Goal: Book appointment/travel/reservation

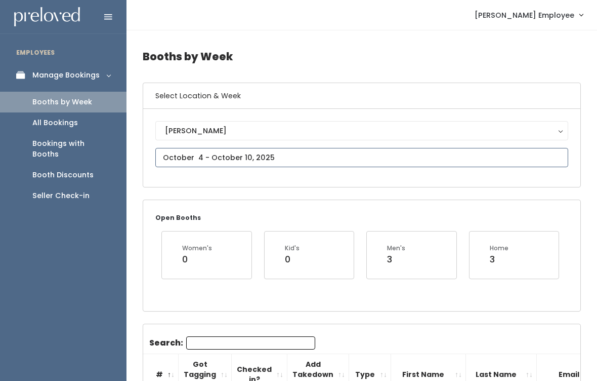
click at [441, 155] on input "text" at bounding box center [361, 157] width 413 height 19
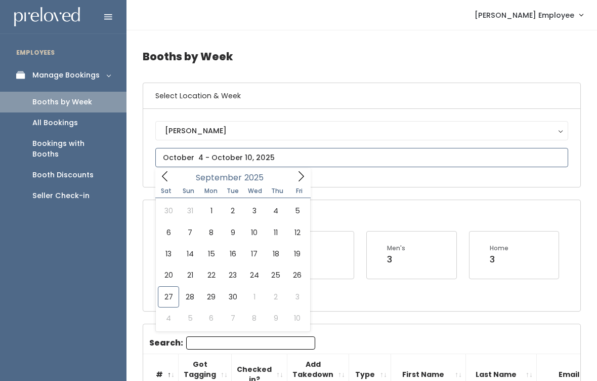
click at [441, 155] on input "text" at bounding box center [361, 157] width 413 height 19
click at [458, 155] on input "text" at bounding box center [361, 157] width 413 height 19
click at [299, 179] on icon at bounding box center [301, 176] width 11 height 11
click at [302, 177] on icon at bounding box center [301, 176] width 11 height 11
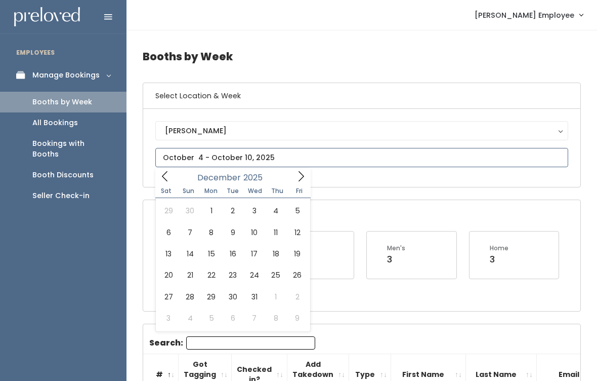
click at [306, 172] on icon at bounding box center [301, 176] width 11 height 11
type input "2026"
click at [305, 173] on icon at bounding box center [301, 176] width 11 height 11
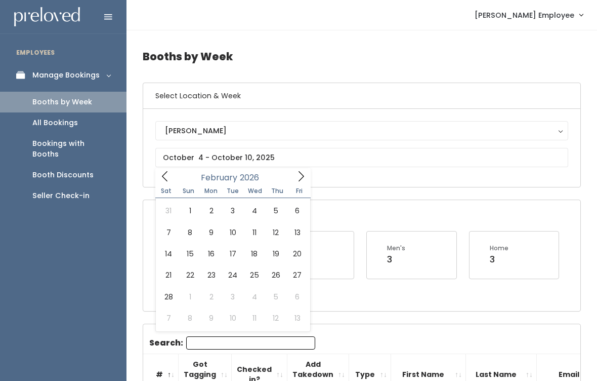
click at [391, 128] on div "[PERSON_NAME]" at bounding box center [362, 130] width 394 height 11
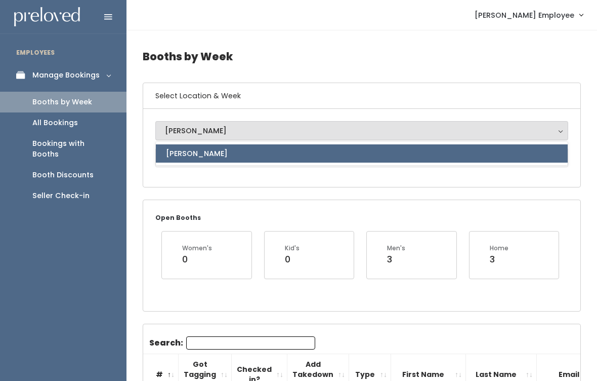
click at [398, 149] on link "[PERSON_NAME]" at bounding box center [362, 153] width 412 height 18
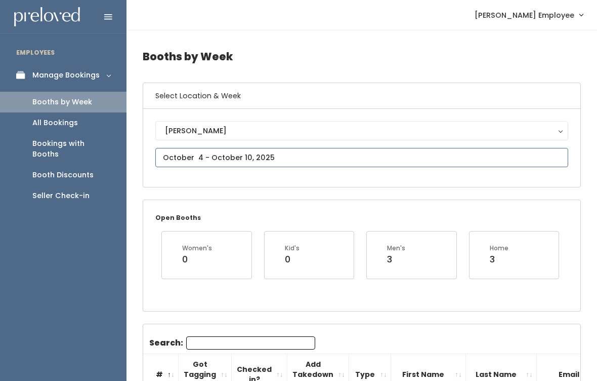
click at [410, 153] on input "text" at bounding box center [361, 157] width 413 height 19
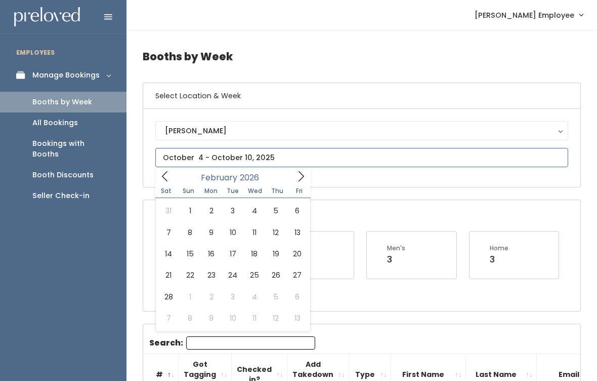
click at [304, 178] on icon at bounding box center [301, 176] width 11 height 11
click at [170, 169] on span at bounding box center [164, 176] width 19 height 16
click at [303, 173] on icon at bounding box center [301, 176] width 11 height 11
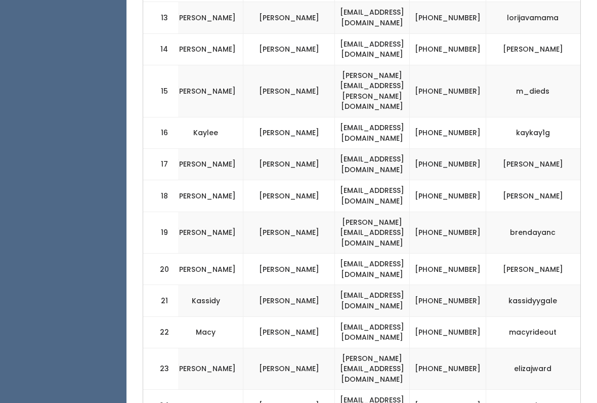
scroll to position [928, 0]
